Goal: Task Accomplishment & Management: Manage account settings

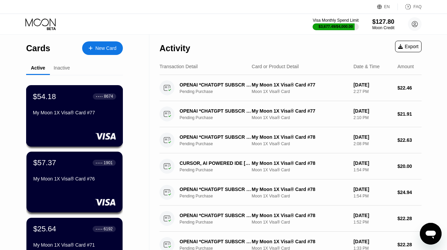
click at [57, 101] on div "$54.18 ● ● ● ● 8674 My Moon 1X Visa® Card #77" at bounding box center [74, 105] width 83 height 26
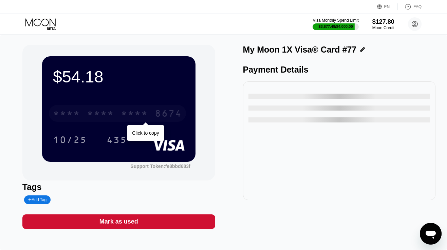
click at [134, 114] on div "* * * *" at bounding box center [134, 114] width 27 height 11
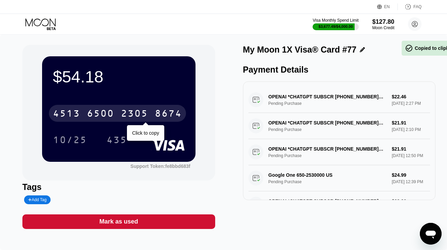
click at [134, 114] on div "2305" at bounding box center [134, 114] width 27 height 11
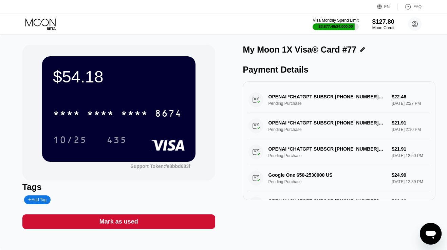
click at [35, 24] on icon at bounding box center [41, 24] width 32 height 12
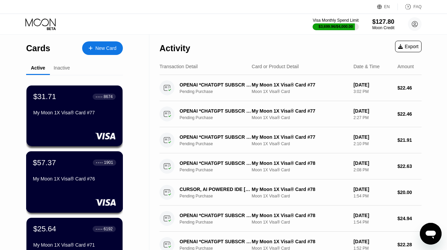
click at [53, 174] on div "$57.37 ● ● ● ● 1901 My Moon 1X Visa® Card #76" at bounding box center [74, 171] width 83 height 26
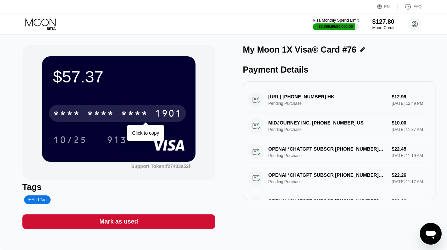
click at [125, 115] on div "* * * *" at bounding box center [134, 114] width 27 height 11
click at [125, 115] on div "2800" at bounding box center [134, 114] width 27 height 11
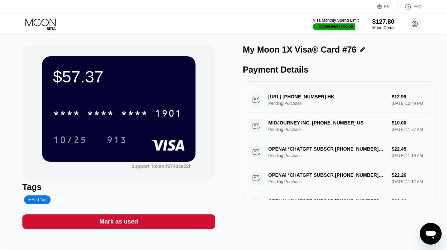
click at [51, 18] on div "Visa Monthly Spend Limit $3,699.96 / $4,000.00 $127.80 Moon Credit danielmmrt@p…" at bounding box center [223, 24] width 447 height 20
click at [53, 21] on icon at bounding box center [41, 24] width 32 height 12
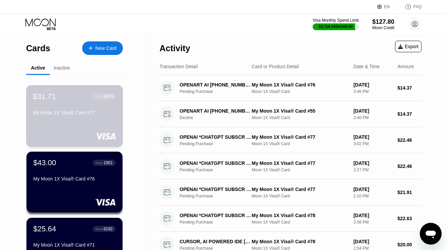
click at [95, 109] on div "$31.71 ● ● ● ● 8674 My Moon 1X Visa® Card #77" at bounding box center [74, 105] width 83 height 26
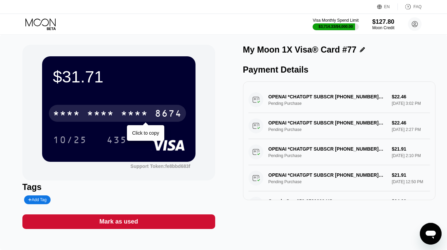
click at [98, 109] on div "* * * *" at bounding box center [100, 114] width 27 height 11
click at [98, 109] on div "6500" at bounding box center [100, 114] width 27 height 11
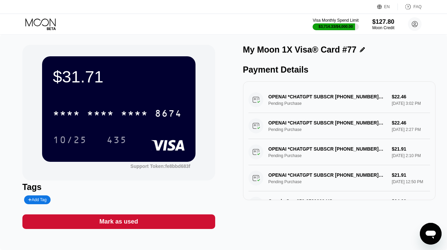
click at [48, 24] on icon at bounding box center [41, 24] width 32 height 12
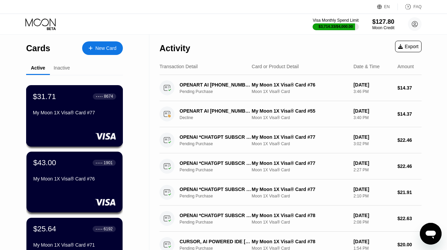
click at [91, 111] on div "My Moon 1X Visa® Card #77" at bounding box center [74, 112] width 83 height 5
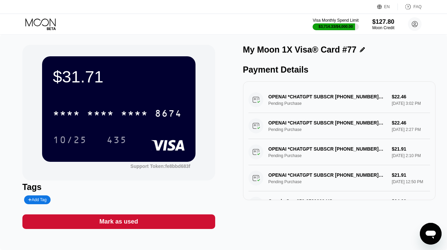
click at [45, 16] on div "Visa Monthly Spend Limit $3,714.33 / $4,000.00 $127.80 Moon Credit danielmmrt@p…" at bounding box center [223, 24] width 447 height 20
click at [45, 19] on icon at bounding box center [40, 22] width 30 height 8
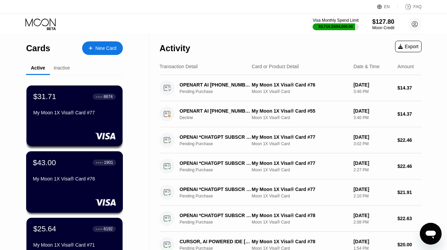
click at [59, 169] on div "$43.00 ● ● ● ● 1901 My Moon 1X Visa® Card #76" at bounding box center [74, 171] width 83 height 26
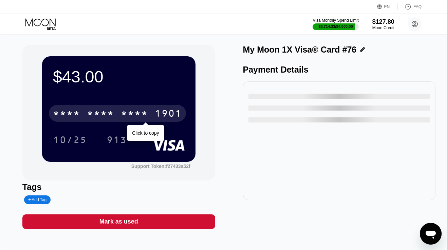
click at [92, 112] on div "* * * *" at bounding box center [100, 114] width 27 height 11
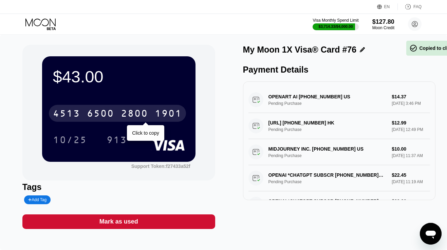
click at [92, 112] on div "6500" at bounding box center [100, 114] width 27 height 11
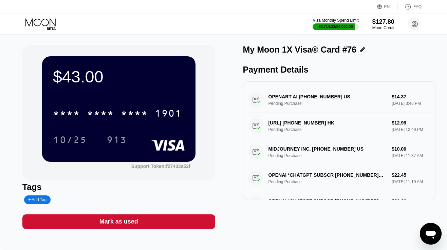
click at [38, 24] on icon at bounding box center [41, 24] width 32 height 12
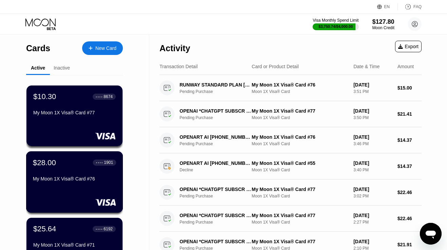
click at [51, 175] on div "$28.00 ● ● ● ● 1901 My Moon 1X Visa® Card #76" at bounding box center [74, 171] width 83 height 26
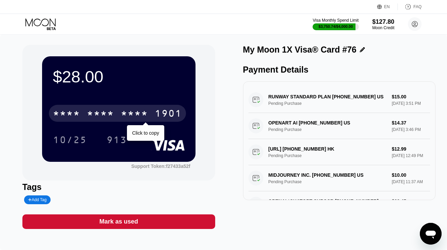
click at [120, 110] on div "* * * * * * * * * * * * 1901" at bounding box center [117, 113] width 137 height 17
click at [120, 110] on div "4513 6500 2800 1901" at bounding box center [117, 113] width 137 height 17
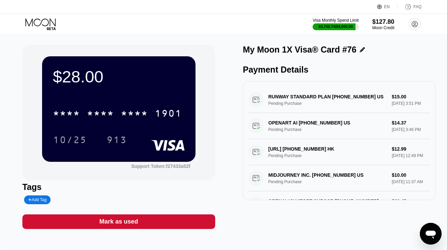
click at [36, 19] on icon at bounding box center [40, 22] width 30 height 8
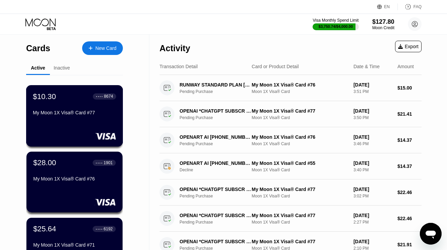
click at [64, 136] on div at bounding box center [74, 136] width 83 height 7
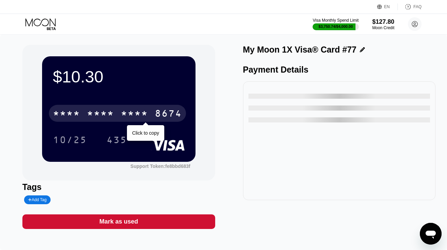
click at [112, 114] on div "* * * *" at bounding box center [100, 114] width 27 height 11
click at [112, 114] on div "6500" at bounding box center [100, 114] width 27 height 11
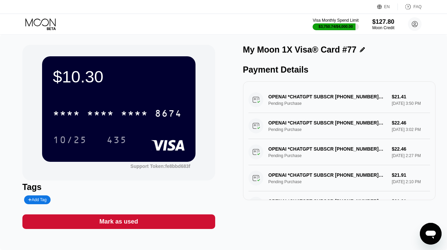
click at [41, 22] on icon at bounding box center [40, 22] width 30 height 8
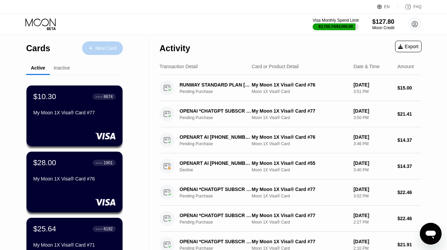
click at [94, 50] on div at bounding box center [94, 48] width 3 height 6
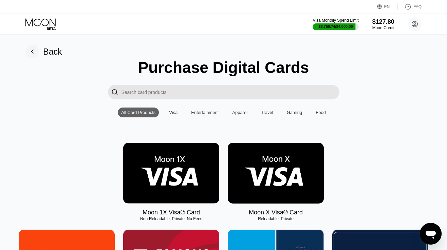
click at [155, 178] on img at bounding box center [171, 173] width 96 height 61
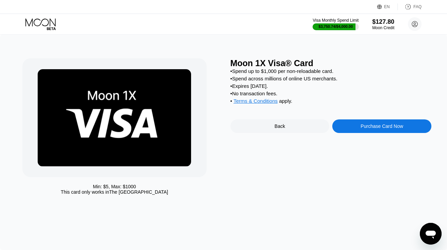
click at [351, 125] on div "Purchase Card Now" at bounding box center [381, 126] width 99 height 14
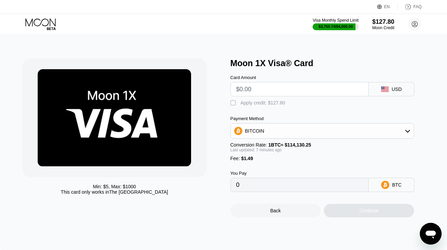
click at [262, 91] on input "text" at bounding box center [299, 89] width 127 height 14
type input "$126."
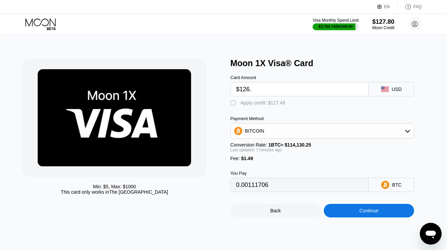
type input "0.00111706"
click at [262, 91] on input "$126." at bounding box center [299, 89] width 127 height 14
type input "$126.2"
type input "0.00111815"
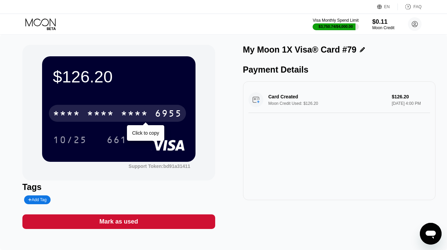
click at [91, 115] on div "* * * *" at bounding box center [100, 114] width 27 height 11
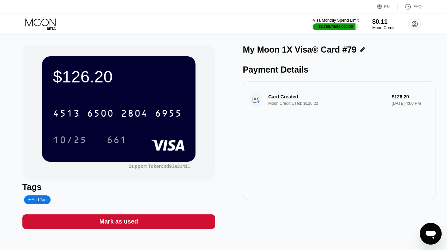
click at [44, 24] on icon at bounding box center [41, 24] width 32 height 12
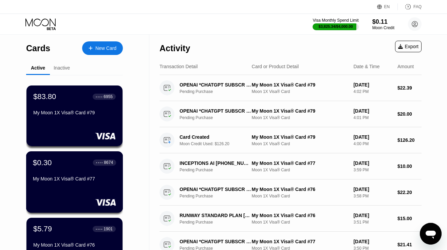
click at [65, 186] on div "$0.30 ● ● ● ● 8674 My Moon 1X Visa® Card #77" at bounding box center [74, 181] width 97 height 61
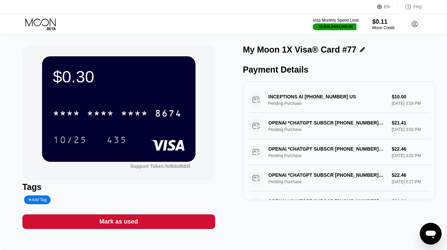
click at [127, 223] on div "Mark as used" at bounding box center [118, 222] width 39 height 8
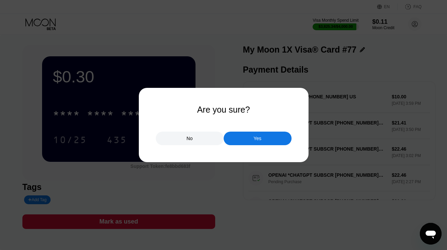
click at [260, 137] on div "Yes" at bounding box center [257, 138] width 8 height 6
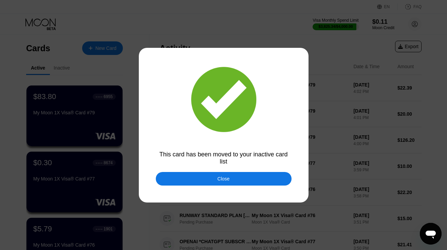
click at [217, 180] on div "Close" at bounding box center [224, 179] width 136 height 14
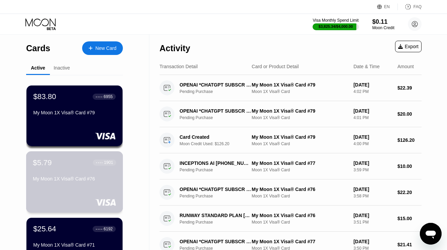
click at [90, 188] on div "$5.79 ● ● ● ● 1901 My Moon 1X Visa® Card #76" at bounding box center [74, 181] width 97 height 61
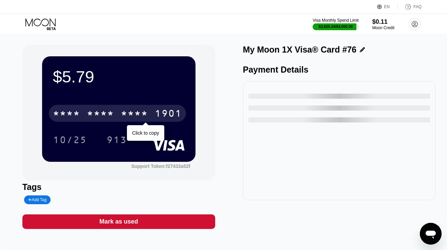
click at [125, 119] on div "* * * *" at bounding box center [134, 114] width 27 height 11
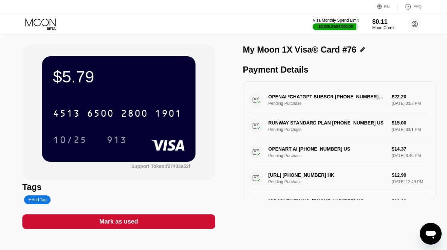
click at [115, 223] on div "Mark as used" at bounding box center [118, 222] width 39 height 8
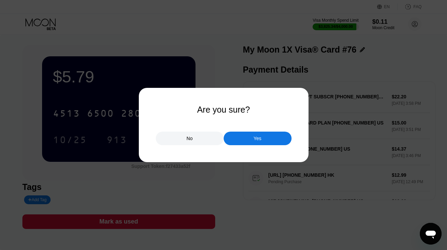
click at [253, 137] on div "Yes" at bounding box center [258, 139] width 68 height 14
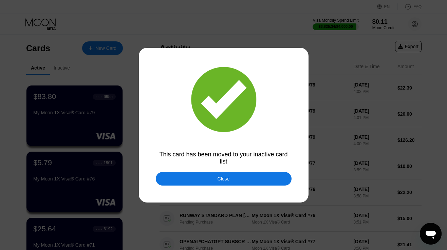
click at [229, 176] on div "Close" at bounding box center [224, 178] width 12 height 5
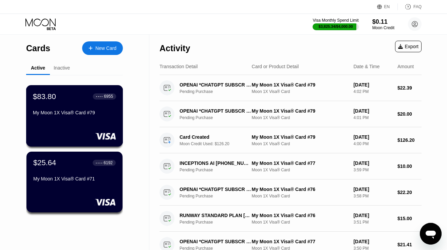
click at [67, 126] on div "$83.80 ● ● ● ● 6955 My Moon 1X Visa® Card #79" at bounding box center [74, 115] width 97 height 61
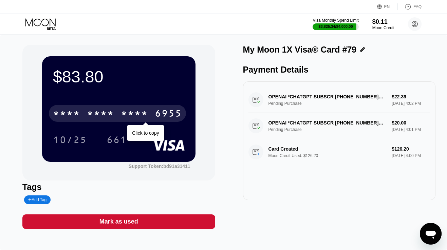
click at [109, 111] on div "* * * *" at bounding box center [100, 114] width 27 height 11
click at [109, 111] on div "6500" at bounding box center [100, 114] width 27 height 11
click at [110, 115] on div "* * * *" at bounding box center [100, 114] width 27 height 11
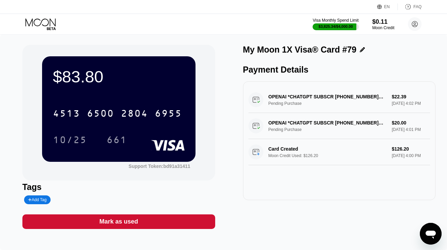
click at [39, 23] on icon at bounding box center [41, 24] width 32 height 12
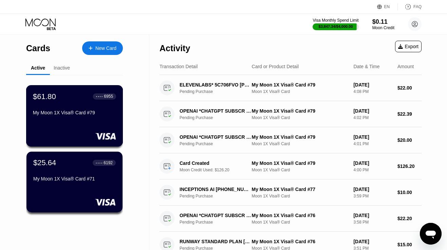
click at [85, 111] on div "My Moon 1X Visa® Card #79" at bounding box center [74, 112] width 83 height 5
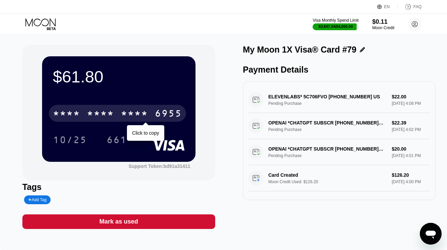
click at [139, 113] on div "* * * *" at bounding box center [134, 114] width 27 height 11
click at [139, 113] on div "2804" at bounding box center [134, 114] width 27 height 11
click at [139, 113] on div "* * * *" at bounding box center [134, 114] width 27 height 11
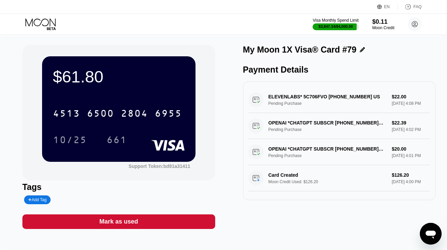
click at [39, 20] on icon at bounding box center [41, 24] width 32 height 12
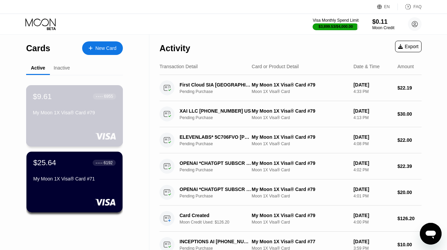
click at [70, 113] on div "My Moon 1X Visa® Card #79" at bounding box center [74, 112] width 83 height 5
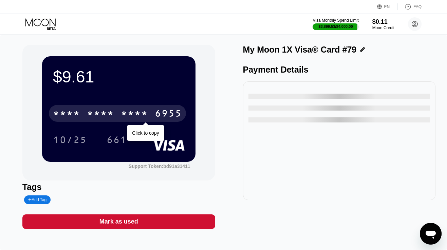
click at [80, 118] on div "* * * * * * * * * * * * 6955" at bounding box center [117, 113] width 137 height 17
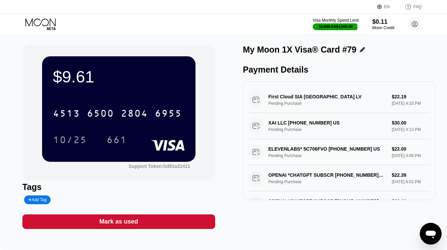
click at [152, 226] on div "Mark as used" at bounding box center [118, 221] width 193 height 15
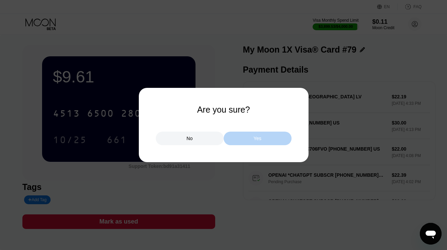
click at [258, 138] on div "Yes" at bounding box center [257, 138] width 8 height 6
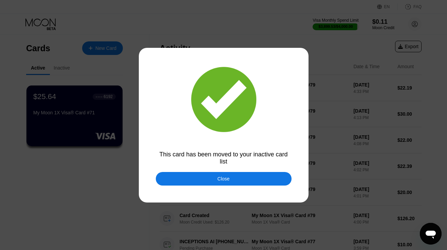
click at [189, 181] on div "Close" at bounding box center [224, 179] width 136 height 14
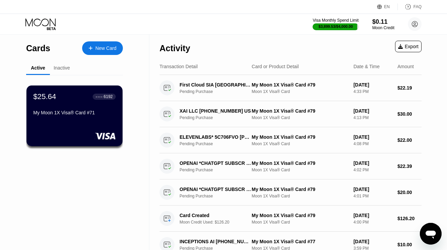
click at [49, 23] on icon at bounding box center [41, 24] width 32 height 12
